Goal: Task Accomplishment & Management: Use online tool/utility

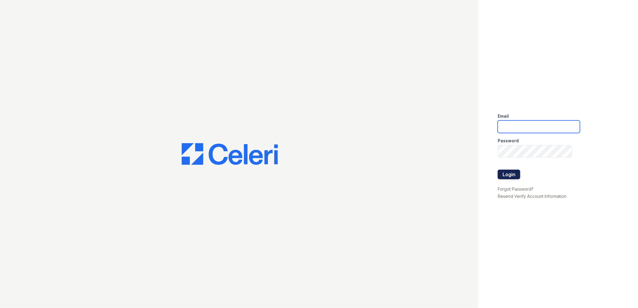
type input "[EMAIL_ADDRESS][DOMAIN_NAME]"
click at [503, 172] on button "Login" at bounding box center [509, 175] width 23 height 10
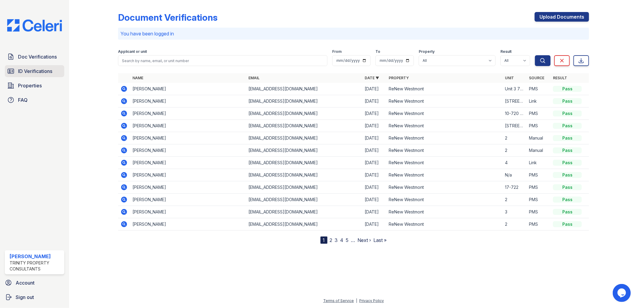
click at [29, 75] on link "ID Verifications" at bounding box center [34, 71] width 59 height 12
